Goal: Information Seeking & Learning: Learn about a topic

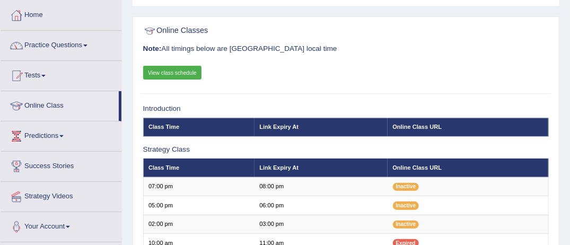
scroll to position [42, 0]
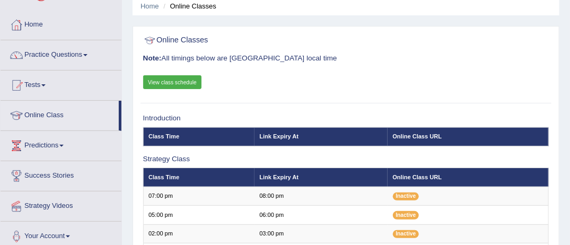
click at [48, 86] on link "Tests" at bounding box center [61, 84] width 121 height 27
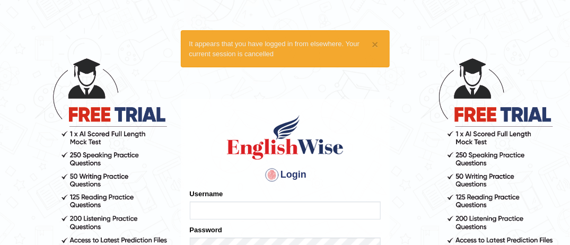
type input "MusekawalyaBota"
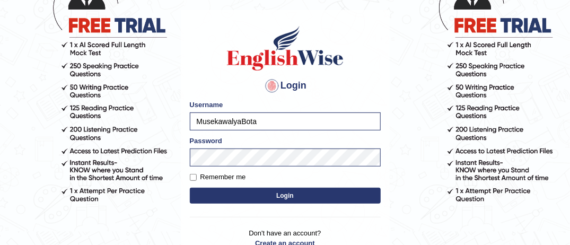
scroll to position [106, 0]
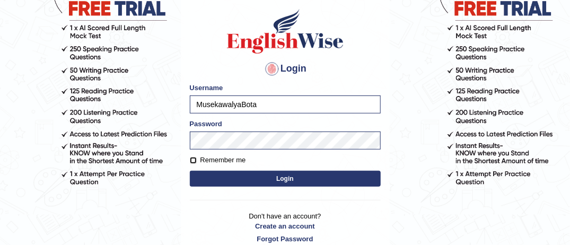
click at [192, 160] on input "Remember me" at bounding box center [193, 160] width 7 height 7
checkbox input "true"
click at [272, 178] on button "Login" at bounding box center [285, 179] width 191 height 16
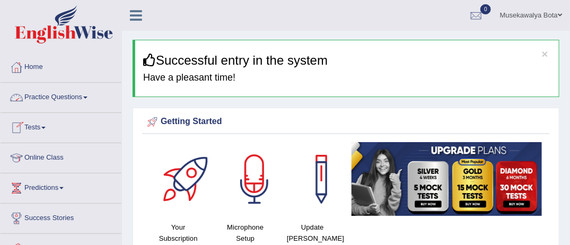
click at [87, 97] on span at bounding box center [85, 97] width 4 height 2
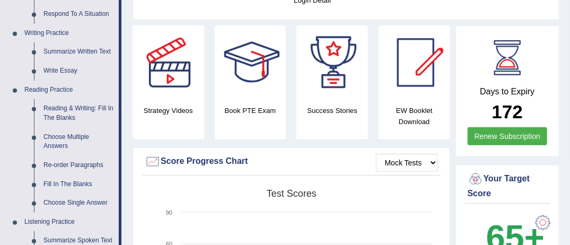
scroll to position [254, 0]
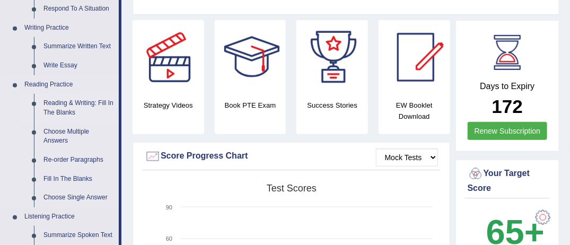
click at [81, 104] on link "Reading & Writing: Fill In The Blanks" at bounding box center [79, 108] width 80 height 28
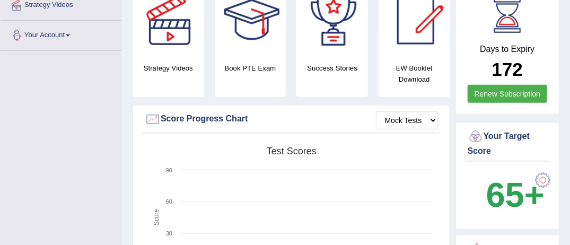
scroll to position [355, 0]
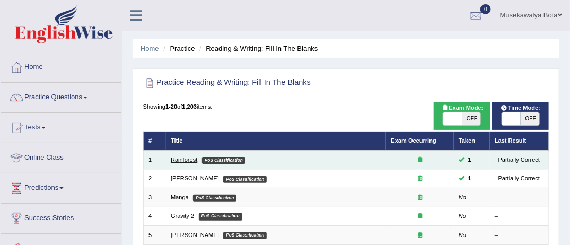
click at [186, 160] on link "Rainforest" at bounding box center [184, 159] width 27 height 6
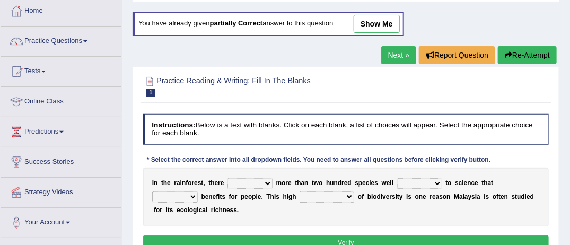
scroll to position [21, 0]
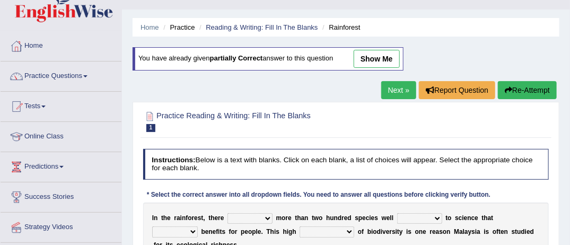
click at [373, 58] on link "show me" at bounding box center [377, 59] width 46 height 18
select select "can be"
select select "known"
select select "contains"
select select "conjunction"
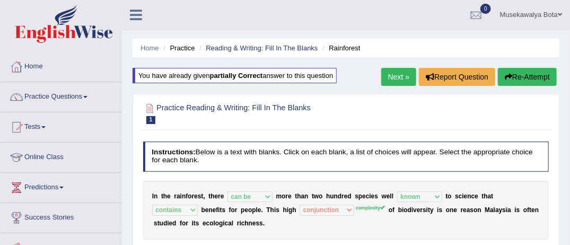
scroll to position [0, 0]
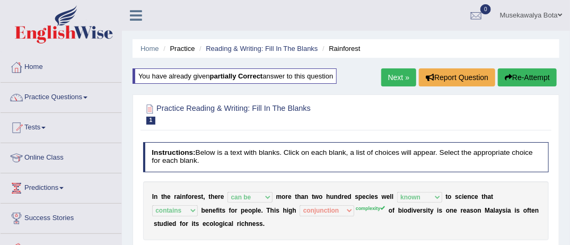
click at [397, 80] on link "Next »" at bounding box center [398, 77] width 35 height 18
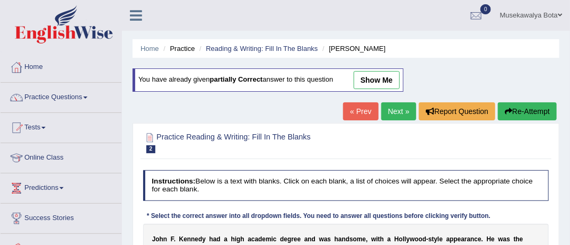
click at [382, 77] on link "show me" at bounding box center [377, 80] width 46 height 18
select select "prove"
select select "passion"
select select "impotent"
select select "with"
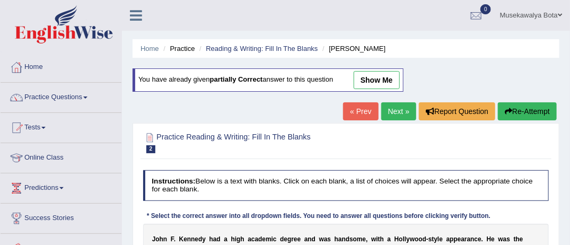
select select "mending"
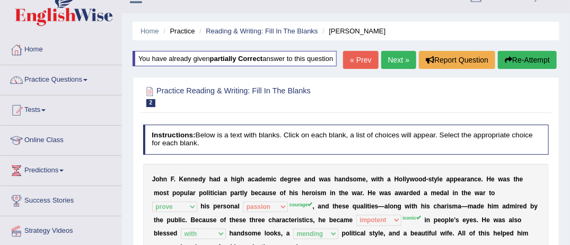
scroll to position [14, 0]
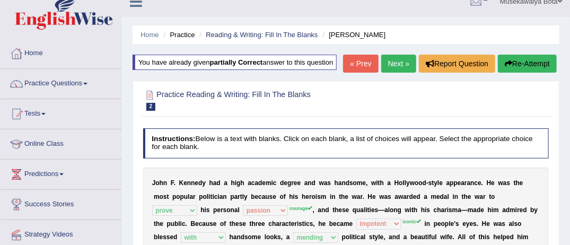
click at [393, 58] on link "Next »" at bounding box center [398, 64] width 35 height 18
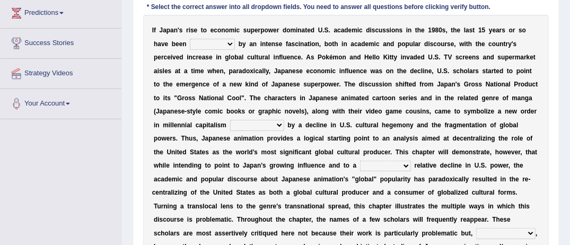
scroll to position [191, 0]
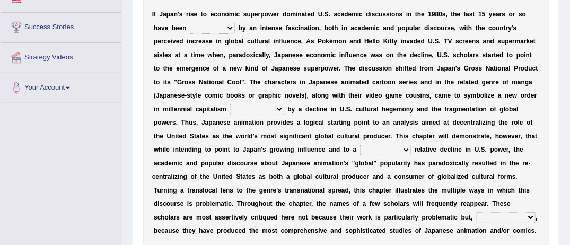
click at [191, 26] on select "marked dedicated made inspired" at bounding box center [212, 28] width 45 height 11
select select "marked"
click at [190, 23] on select "marked dedicated made inspired" at bounding box center [212, 28] width 45 height 11
click at [284, 104] on select "pocessed characterized opposed tangled" at bounding box center [257, 109] width 54 height 11
select select "characterized"
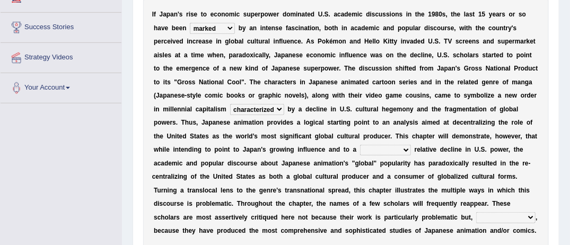
click at [284, 104] on select "pocessed characterized opposed tangled" at bounding box center [257, 109] width 54 height 11
click at [360, 147] on select "concomitant discrete proportional legitimate" at bounding box center [385, 150] width 51 height 11
select select "proportional"
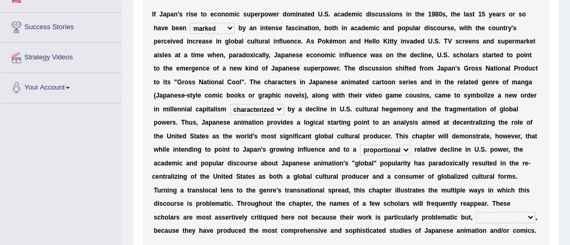
click at [360, 145] on select "concomitant discrete proportional legitimate" at bounding box center [385, 150] width 51 height 11
click at [476, 216] on select "however on the contrary in addition on the whole" at bounding box center [505, 217] width 59 height 11
select select "however"
click at [476, 212] on select "however on the contrary in addition on the whole" at bounding box center [505, 217] width 59 height 11
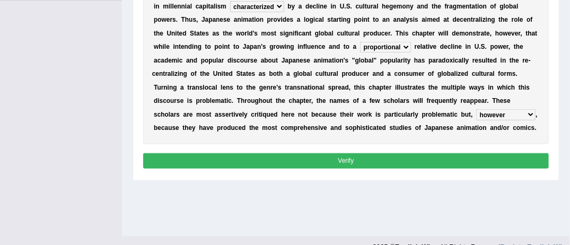
scroll to position [297, 0]
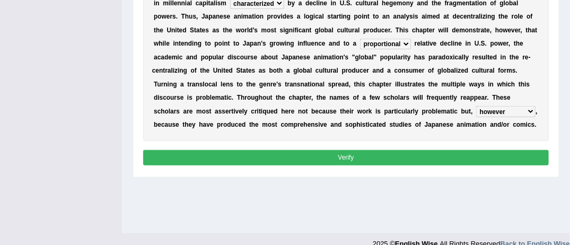
click at [362, 153] on button "Verify" at bounding box center [346, 157] width 406 height 15
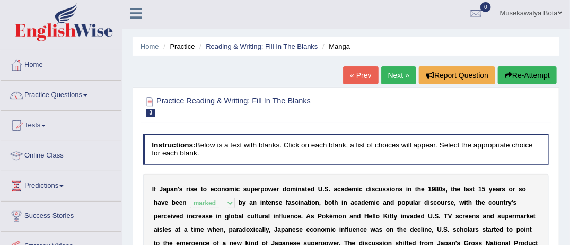
scroll to position [0, 0]
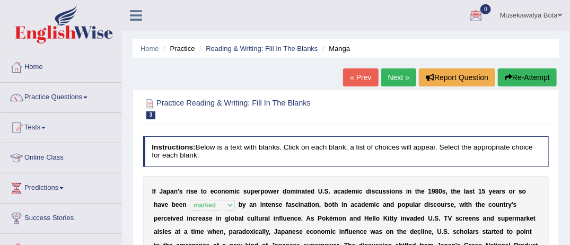
click at [395, 76] on link "Next »" at bounding box center [398, 77] width 35 height 18
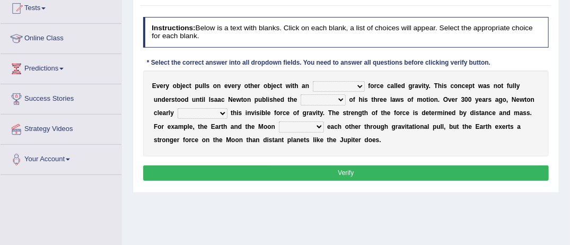
scroll to position [127, 0]
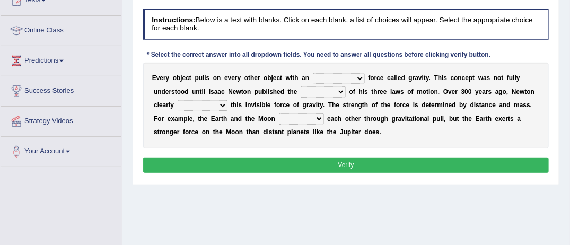
click at [346, 78] on select "invisible unknown unbelievable inconsistent" at bounding box center [339, 78] width 52 height 11
select select "unknown"
click at [313, 73] on select "invisible unknown unbelievable inconsistent" at bounding box center [339, 78] width 52 height 11
drag, startPoint x: 316, startPoint y: 117, endPoint x: 294, endPoint y: 90, distance: 34.7
click at [294, 90] on div "E v e r y o b j e c t p u l l s o n e v e r y o t h e r o b j e c t w i t h a n…" at bounding box center [346, 106] width 406 height 86
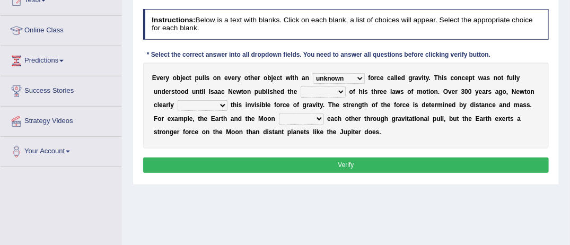
click at [301, 90] on select "concept theory method argument" at bounding box center [323, 91] width 45 height 11
click at [301, 86] on select "concept theory method argument" at bounding box center [323, 91] width 45 height 11
click at [301, 90] on select "concept theory method argument" at bounding box center [323, 91] width 45 height 11
click at [301, 86] on select "concept theory method argument" at bounding box center [323, 91] width 45 height 11
click at [301, 90] on select "concept theory method argument" at bounding box center [323, 91] width 45 height 11
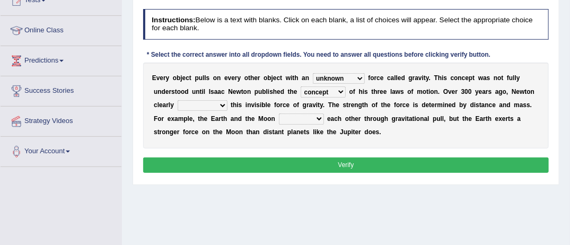
select select "theory"
click at [301, 86] on select "concept theory method argument" at bounding box center [323, 91] width 45 height 11
click at [191, 109] on select "explained undermined overturned realized" at bounding box center [203, 105] width 50 height 11
select select "explained"
click at [178, 100] on select "explained undermined overturned realized" at bounding box center [203, 105] width 50 height 11
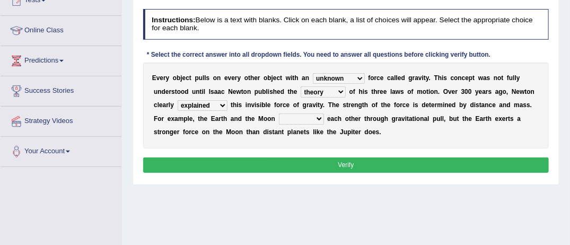
click at [347, 77] on select "invisible unknown unbelievable inconsistent" at bounding box center [339, 78] width 52 height 11
select select "invisible"
click at [313, 73] on select "invisible unknown unbelievable inconsistent" at bounding box center [339, 78] width 52 height 11
click at [279, 118] on select "affect spin evade span" at bounding box center [301, 118] width 45 height 11
select select "affect"
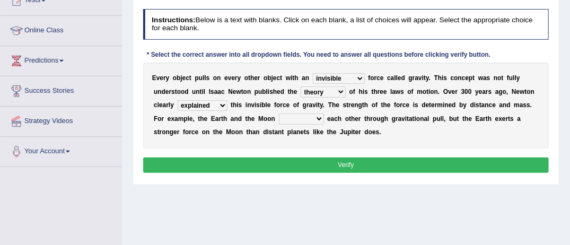
click at [279, 113] on select "affect spin evade span" at bounding box center [301, 118] width 45 height 11
click at [349, 162] on button "Verify" at bounding box center [346, 164] width 406 height 15
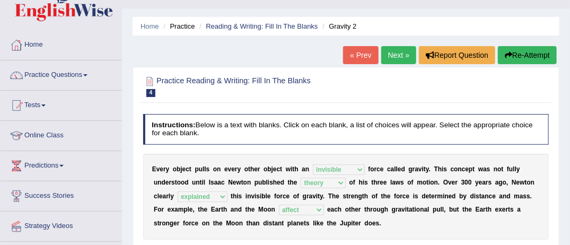
scroll to position [0, 0]
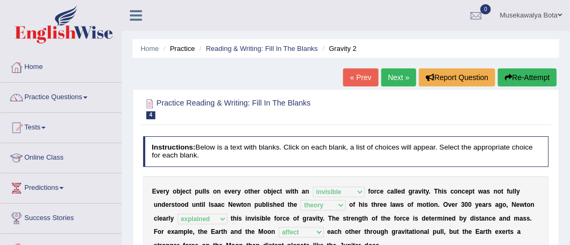
click at [403, 77] on link "Next »" at bounding box center [398, 77] width 35 height 18
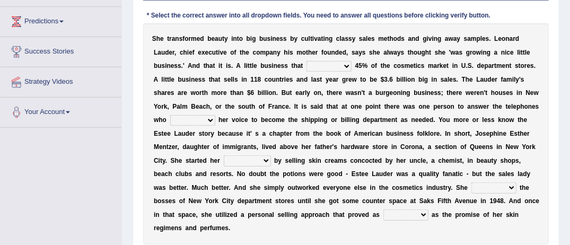
scroll to position [170, 0]
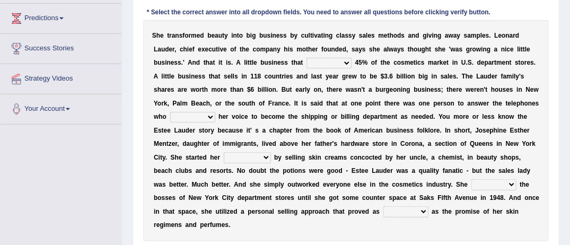
click at [306, 63] on select "has controls makes maintains" at bounding box center [328, 63] width 45 height 11
select select "controls"
click at [306, 58] on select "has controls makes maintains" at bounding box center [328, 63] width 45 height 11
click at [215, 112] on select "switched changed raised used" at bounding box center [192, 117] width 45 height 11
select select "changed"
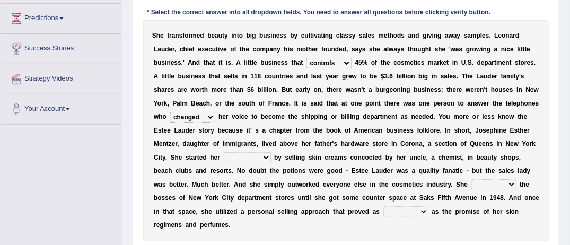
click at [215, 112] on select "switched changed raised used" at bounding box center [192, 117] width 45 height 11
click at [271, 152] on select "job institute companion enterprise" at bounding box center [247, 157] width 47 height 11
select select "enterprise"
click at [271, 152] on select "job institute companion enterprise" at bounding box center [247, 157] width 47 height 11
click at [471, 184] on select "stated bridged stalked heaved" at bounding box center [493, 184] width 45 height 11
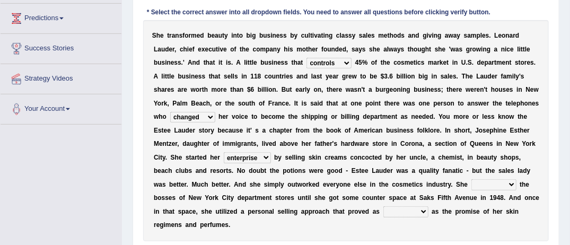
select select "bridged"
click at [471, 179] on select "stated bridged stalked heaved" at bounding box center [493, 184] width 45 height 11
click at [471, 182] on select "stated bridged stalked heaved" at bounding box center [493, 184] width 45 height 11
click at [428, 206] on select "potent ruthless potential expensive" at bounding box center [405, 211] width 45 height 11
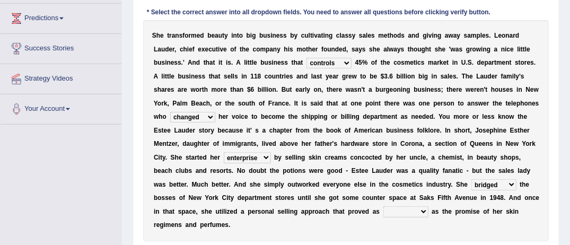
click at [428, 206] on select "potent ruthless potential expensive" at bounding box center [405, 211] width 45 height 11
select select "potential"
click at [418, 206] on select "potent ruthless potential expensive" at bounding box center [405, 211] width 45 height 11
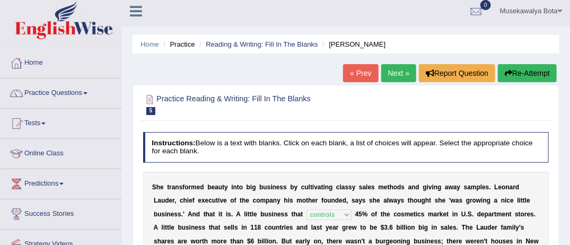
scroll to position [0, 0]
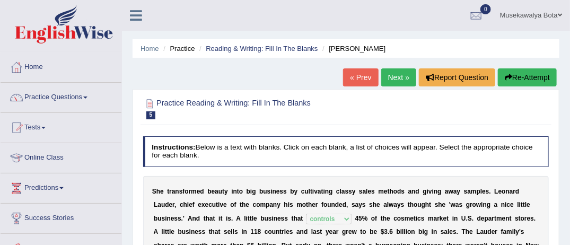
click at [88, 99] on link "Practice Questions" at bounding box center [61, 96] width 121 height 27
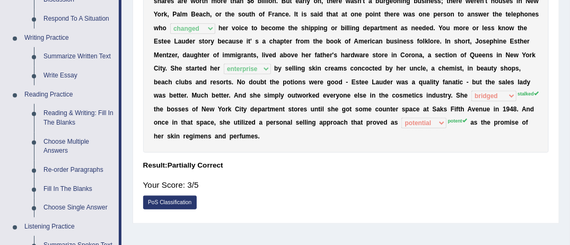
scroll to position [254, 0]
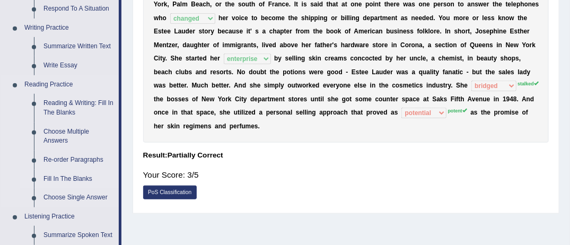
click at [67, 178] on link "Fill In The Blanks" at bounding box center [79, 179] width 80 height 19
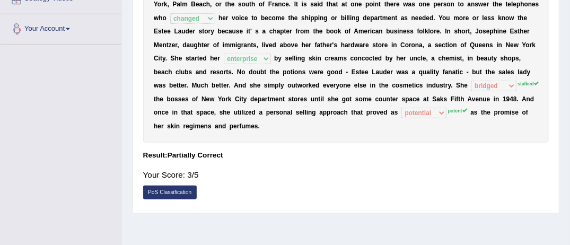
scroll to position [274, 0]
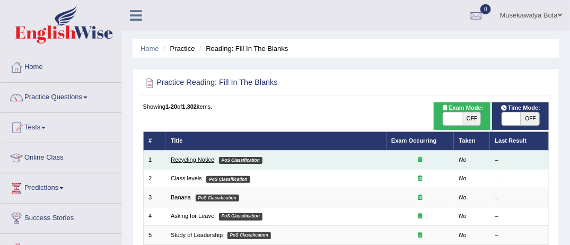
click at [174, 156] on link "Recycling Notice" at bounding box center [192, 159] width 43 height 6
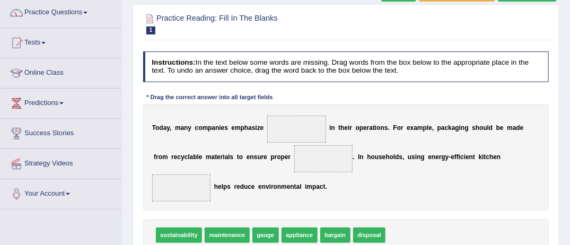
scroll to position [106, 0]
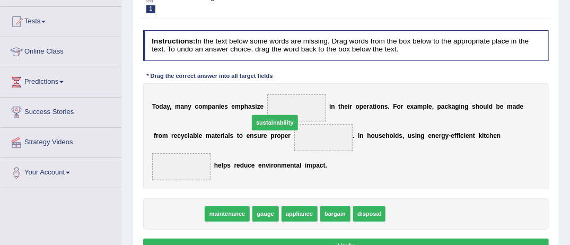
drag, startPoint x: 175, startPoint y: 196, endPoint x: 288, endPoint y: 89, distance: 155.6
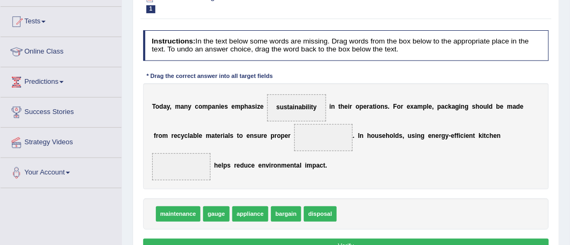
click at [312, 206] on span "disposal" at bounding box center [320, 213] width 33 height 15
drag, startPoint x: 312, startPoint y: 197, endPoint x: 291, endPoint y: 125, distance: 75.3
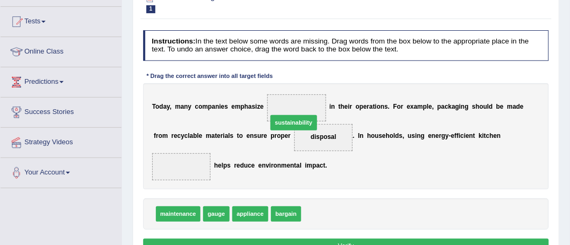
drag, startPoint x: 321, startPoint y: 193, endPoint x: 282, endPoint y: 86, distance: 113.5
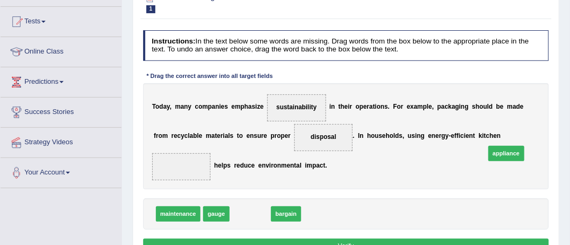
drag, startPoint x: 241, startPoint y: 197, endPoint x: 542, endPoint y: 126, distance: 309.4
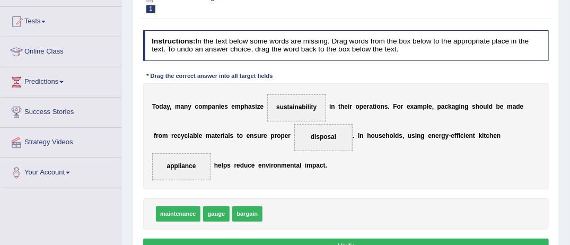
click at [346, 239] on button "Verify" at bounding box center [346, 246] width 406 height 15
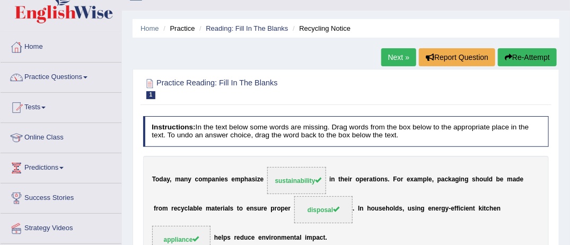
scroll to position [0, 0]
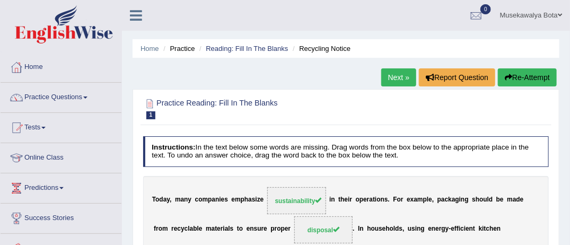
click at [397, 78] on link "Next »" at bounding box center [398, 77] width 35 height 18
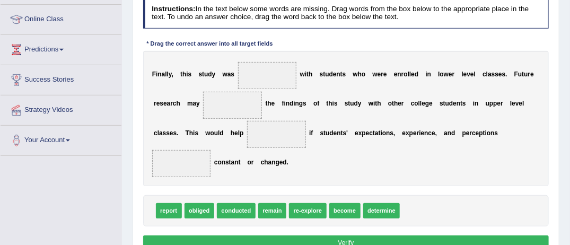
scroll to position [148, 0]
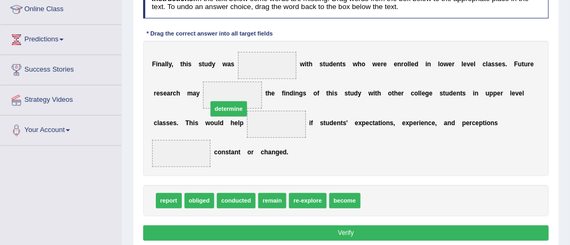
drag, startPoint x: 376, startPoint y: 181, endPoint x: 197, endPoint y: 74, distance: 209.0
drag, startPoint x: 226, startPoint y: 92, endPoint x: 234, endPoint y: 128, distance: 36.4
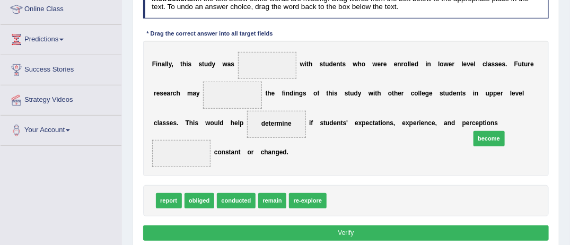
drag, startPoint x: 327, startPoint y: 184, endPoint x: 497, endPoint y: 111, distance: 184.7
click at [305, 193] on span "re-explore" at bounding box center [307, 200] width 37 height 15
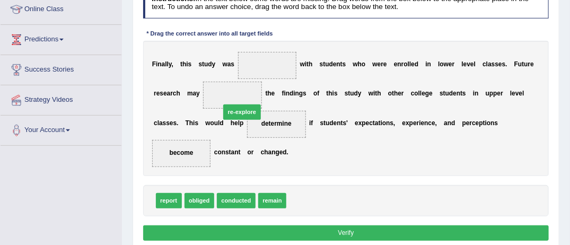
drag, startPoint x: 305, startPoint y: 182, endPoint x: 227, endPoint y: 78, distance: 130.0
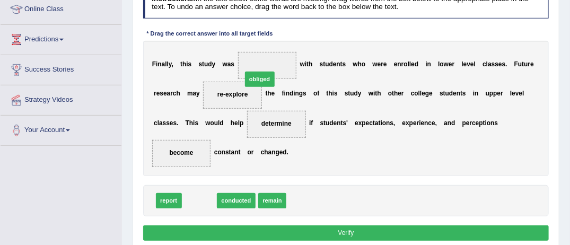
drag, startPoint x: 200, startPoint y: 186, endPoint x: 271, endPoint y: 43, distance: 159.3
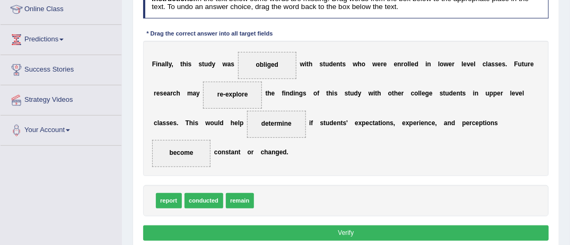
click at [348, 225] on button "Verify" at bounding box center [346, 232] width 406 height 15
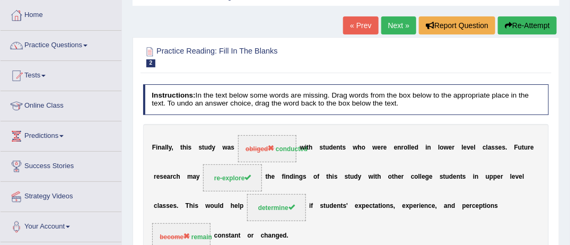
scroll to position [42, 0]
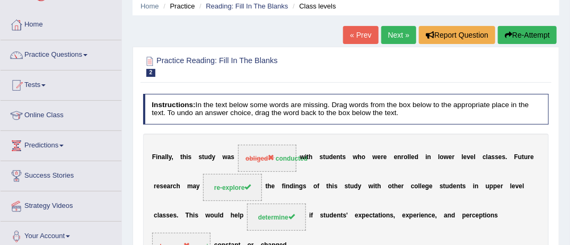
click at [60, 115] on link "Online Class" at bounding box center [61, 114] width 121 height 27
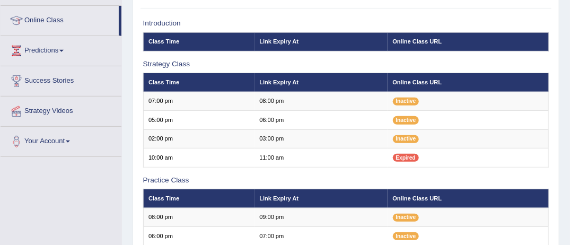
scroll to position [148, 0]
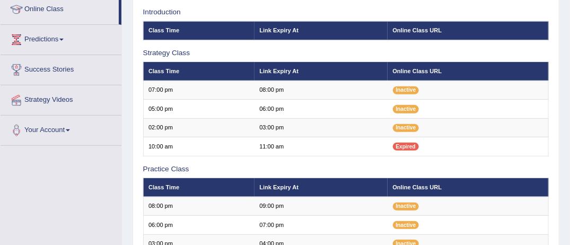
scroll to position [148, 0]
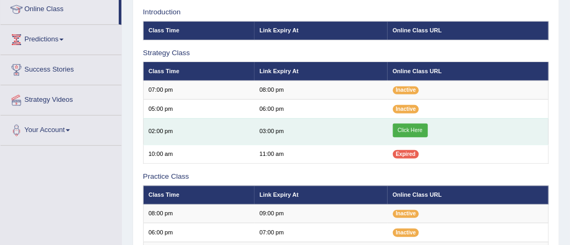
click at [411, 130] on link "Click Here" at bounding box center [410, 131] width 35 height 14
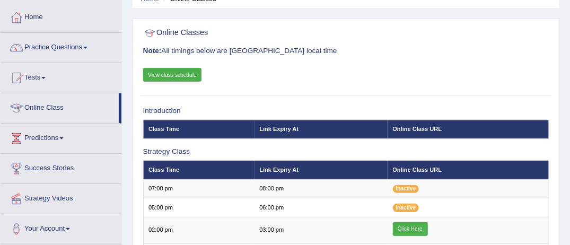
scroll to position [42, 0]
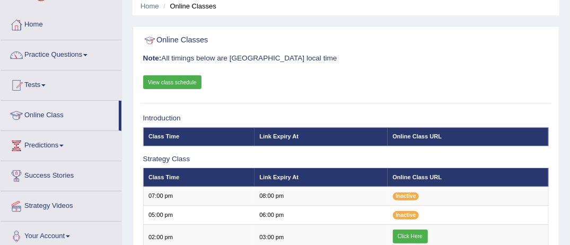
click at [87, 55] on span at bounding box center [85, 55] width 4 height 2
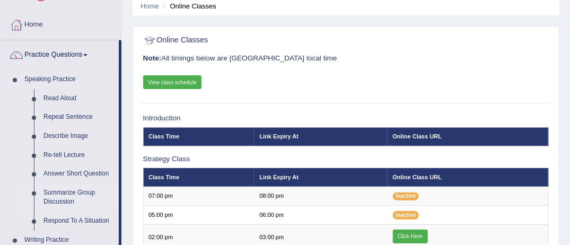
click at [83, 193] on link "Summarize Group Discussion" at bounding box center [79, 197] width 80 height 28
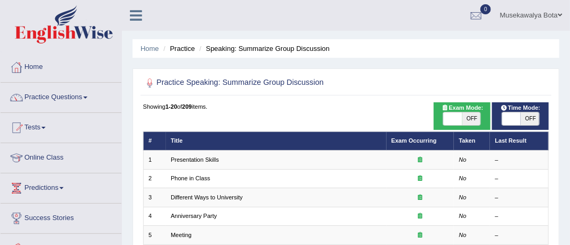
click at [64, 156] on link "Online Class" at bounding box center [61, 156] width 121 height 27
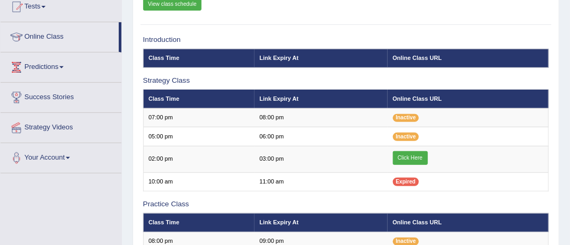
scroll to position [120, 0]
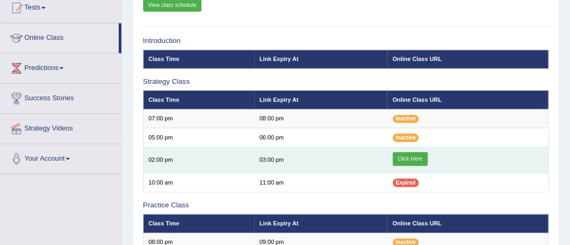
click at [419, 154] on link "Click Here" at bounding box center [410, 159] width 35 height 14
